Goal: Task Accomplishment & Management: Complete application form

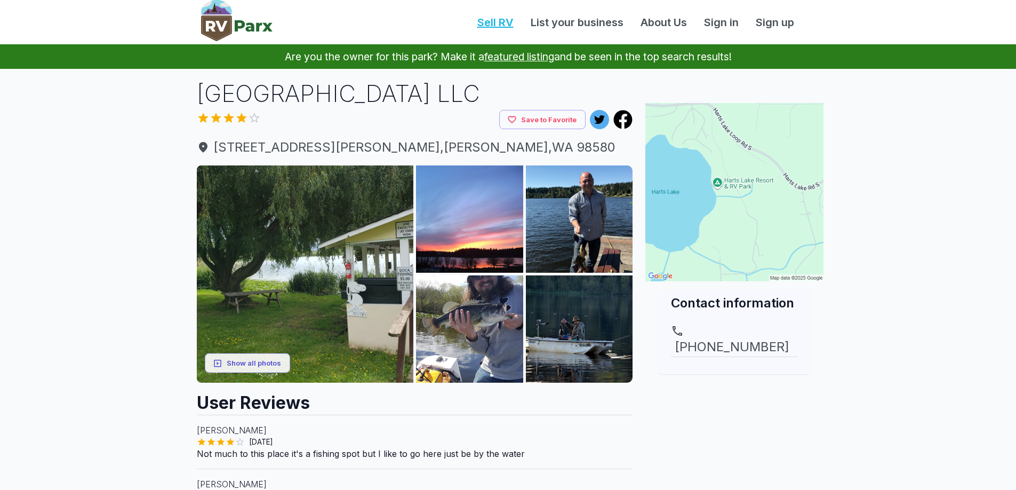
click at [484, 19] on link "Sell RV" at bounding box center [495, 22] width 53 height 16
